Goal: Complete application form

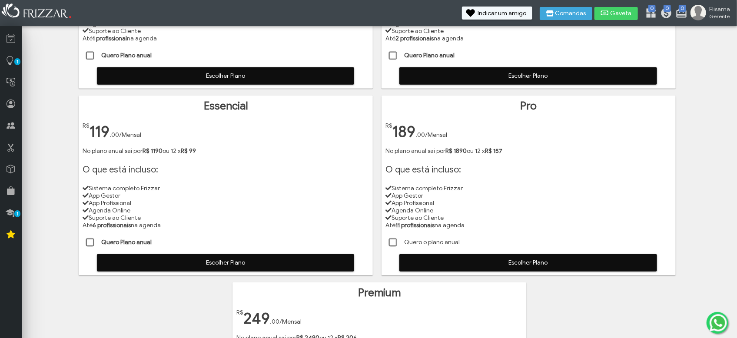
scroll to position [109, 0]
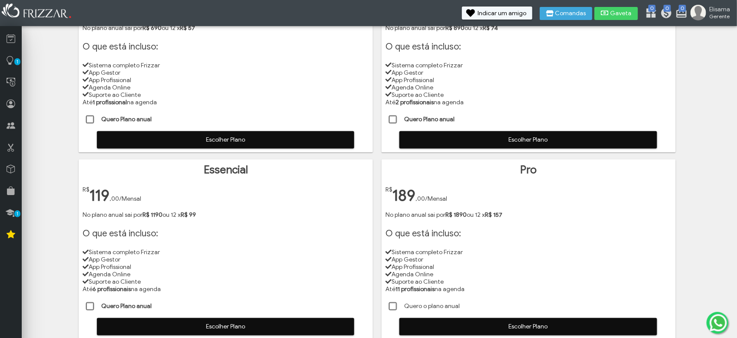
click at [392, 120] on span at bounding box center [393, 120] width 9 height 9
click at [390, 116] on span at bounding box center [393, 120] width 9 height 9
click at [459, 142] on span "Escolher Plano" at bounding box center [529, 139] width 246 height 13
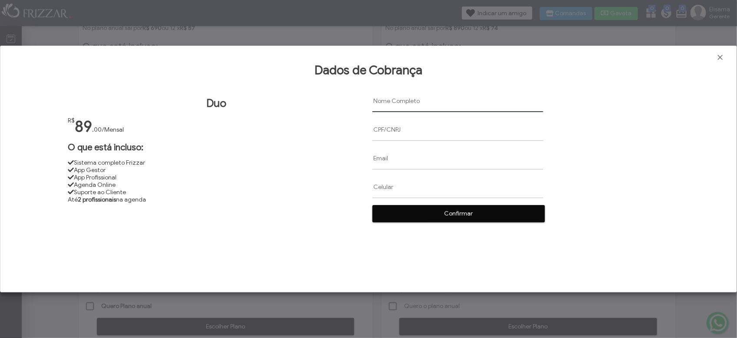
click at [386, 100] on input "text" at bounding box center [458, 101] width 171 height 22
paste input "[PERSON_NAME]"
type input "[PERSON_NAME]"
paste input "15394986622"
type input "15394986622"
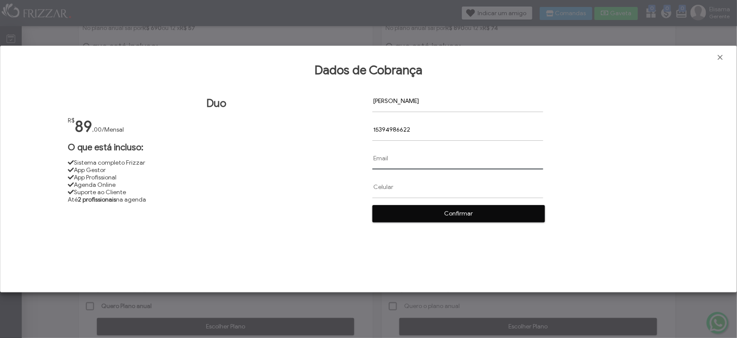
paste input "15394986622"
type input "15394986622"
paste input "[EMAIL_ADDRESS][DOMAIN_NAME]"
type input "[EMAIL_ADDRESS][DOMAIN_NAME]"
paste input "[PHONE_NUMBER]"
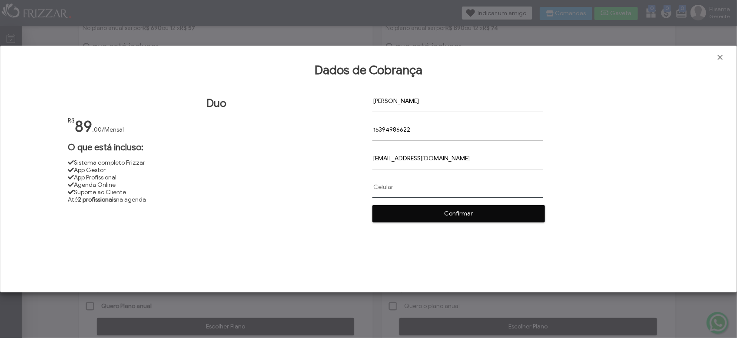
type input "[PHONE_NUMBER]"
click at [464, 215] on span "Confirmar" at bounding box center [459, 213] width 160 height 13
